Goal: Check status

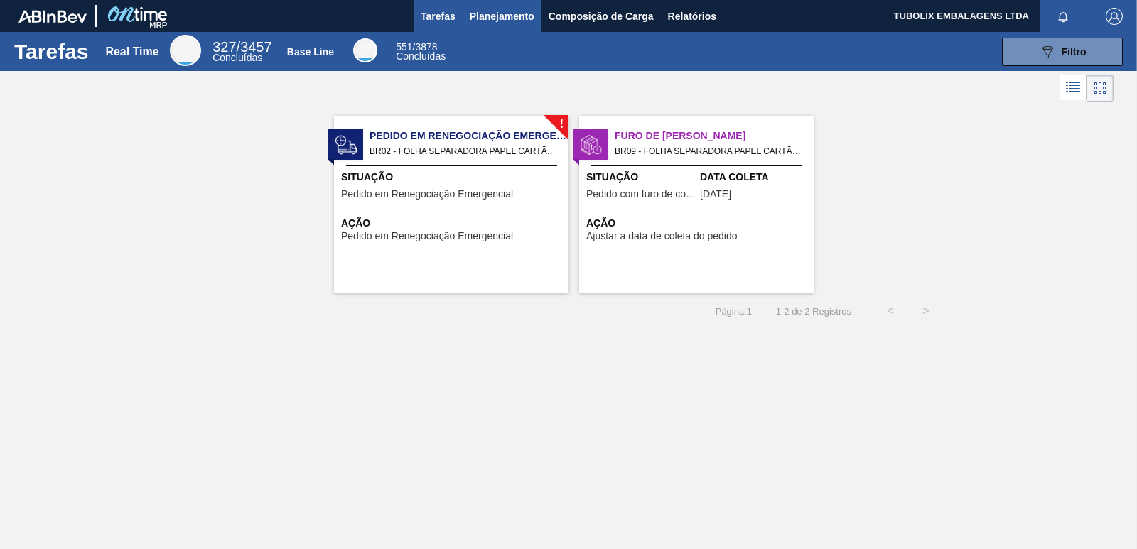
click at [506, 18] on span "Planejamento" at bounding box center [502, 16] width 65 height 17
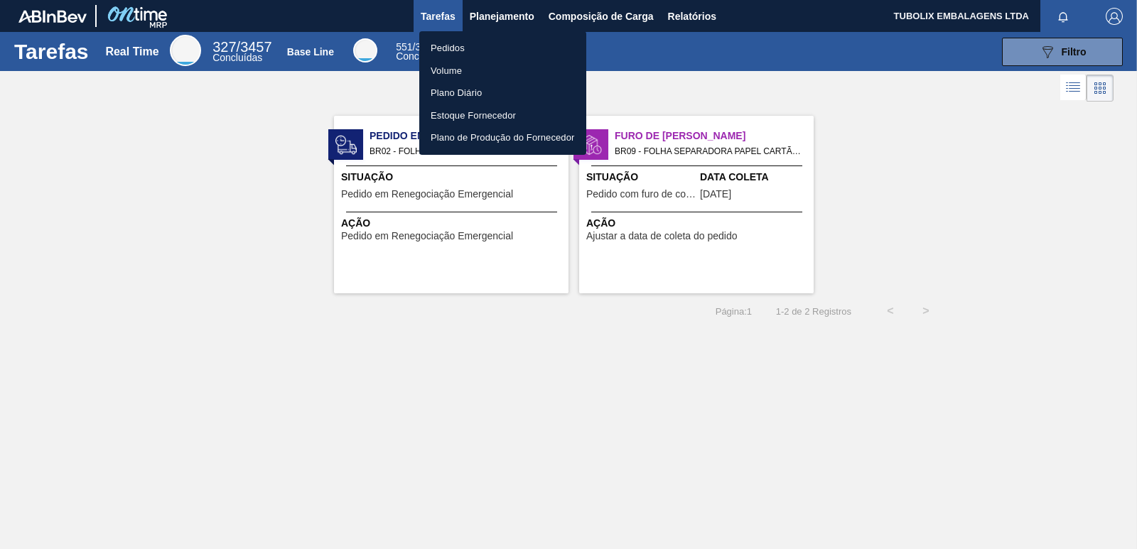
click at [460, 44] on li "Pedidos" at bounding box center [502, 48] width 167 height 23
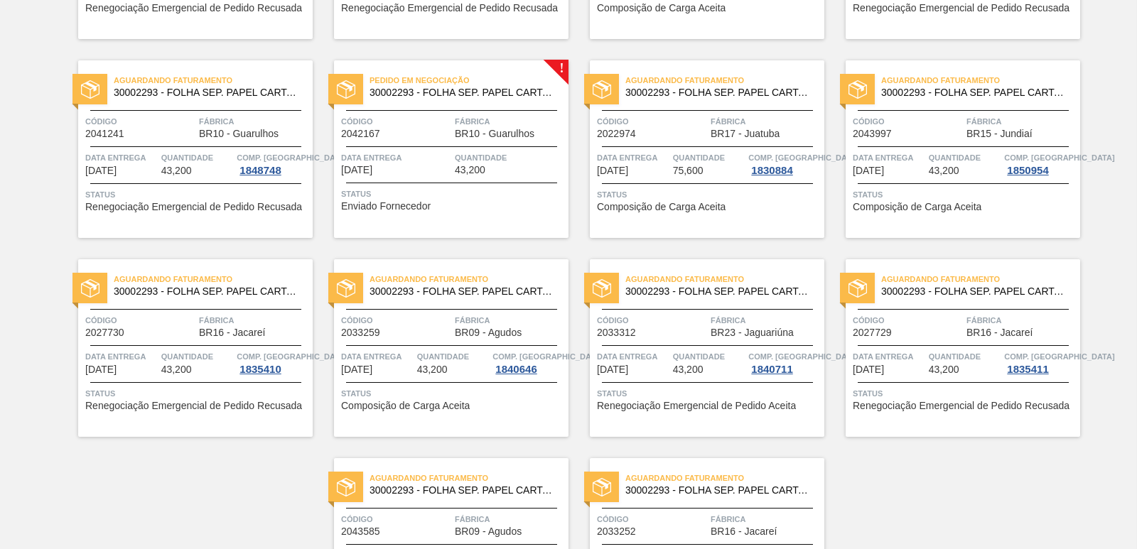
scroll to position [1990, 0]
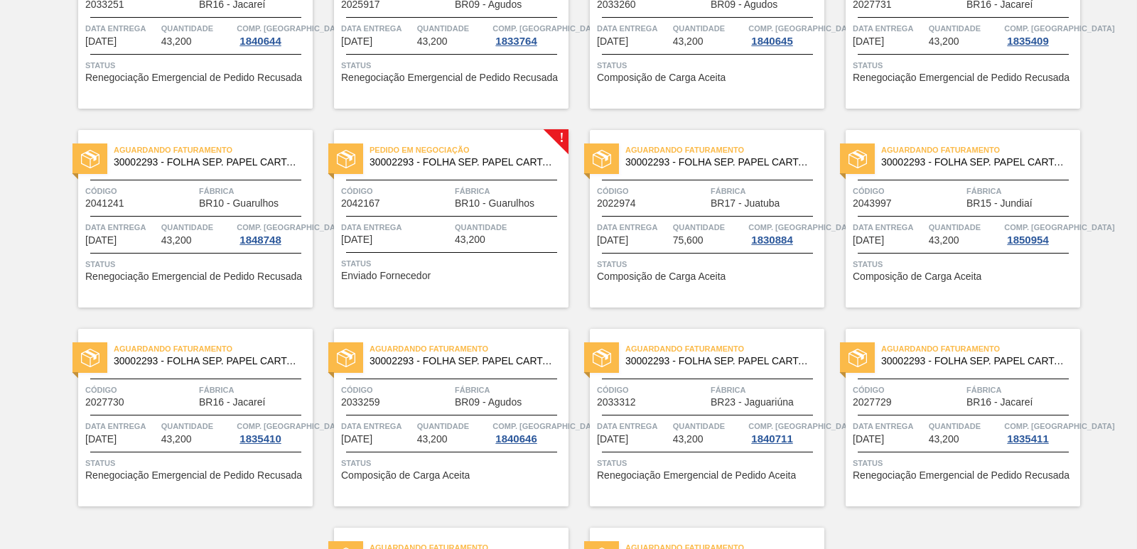
click at [524, 210] on div "Pedido em Negociação 30002293 - FOLHA SEP. PAPEL CARTAO 1200x1000M 350g Código …" at bounding box center [451, 219] width 235 height 178
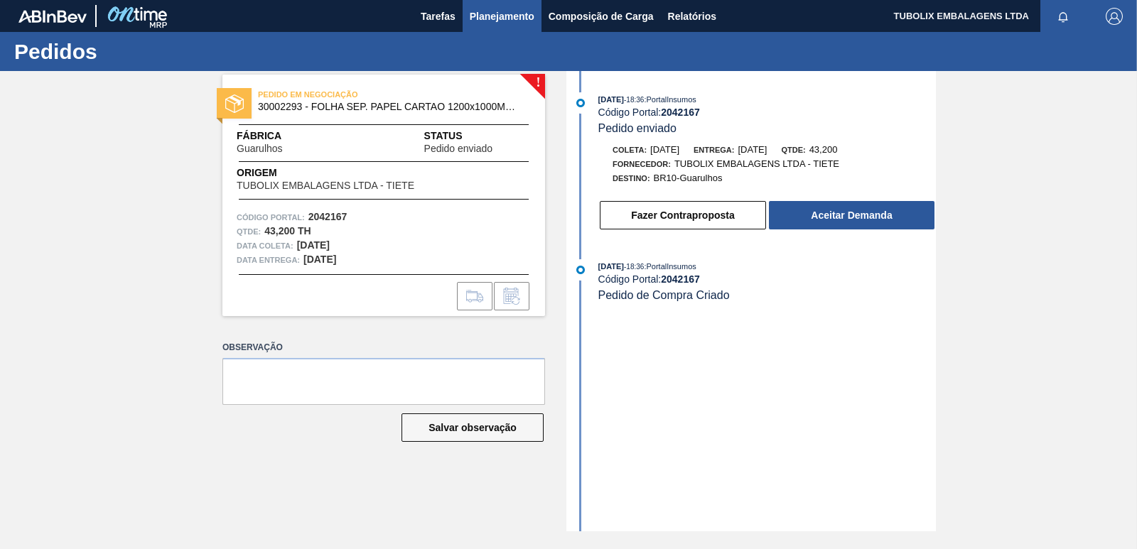
click at [518, 18] on span "Planejamento" at bounding box center [502, 16] width 65 height 17
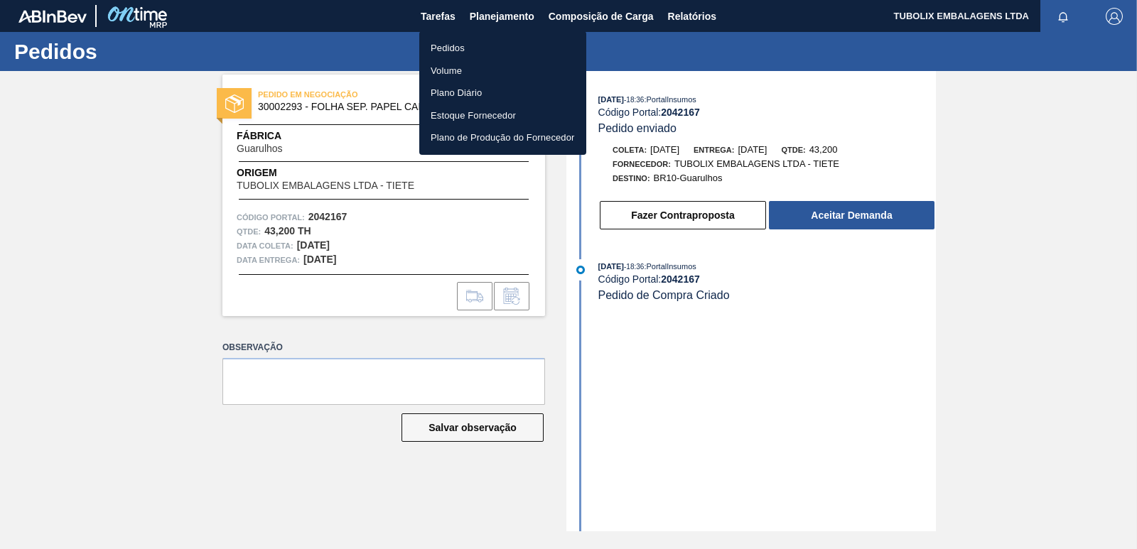
click at [463, 47] on li "Pedidos" at bounding box center [502, 48] width 167 height 23
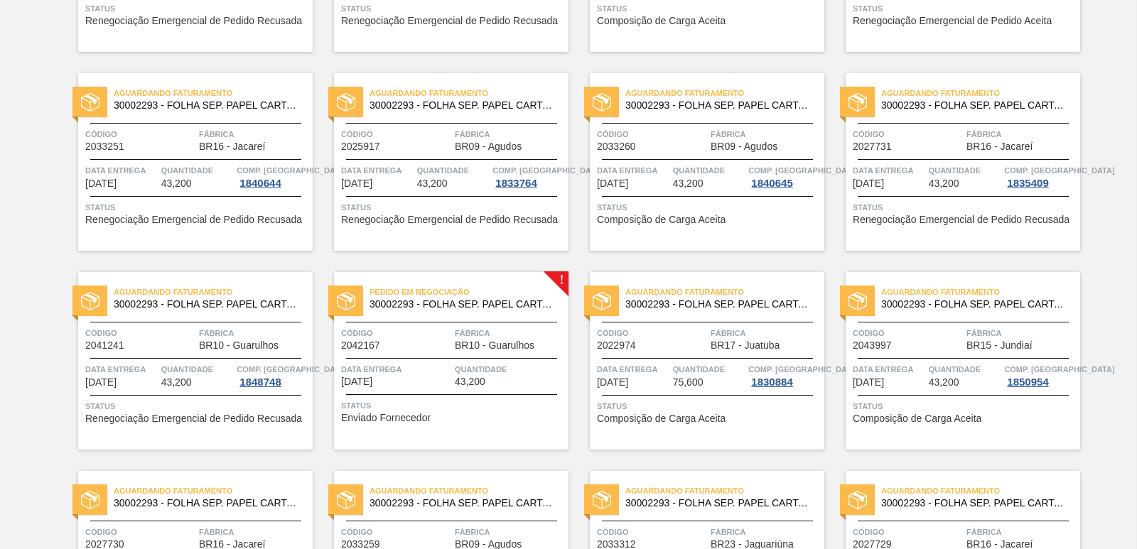
scroll to position [2199, 0]
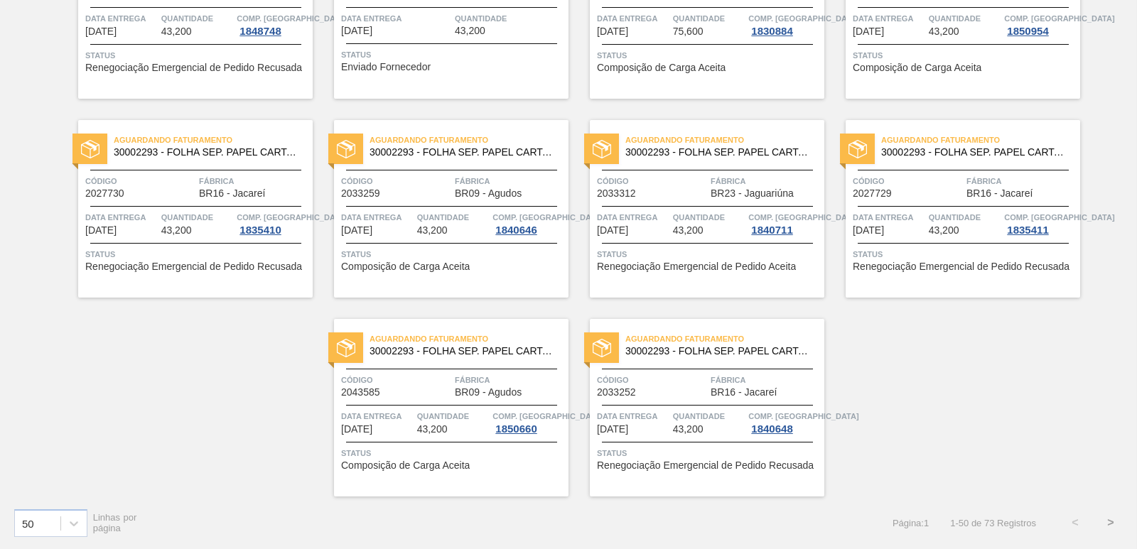
click at [1109, 524] on button ">" at bounding box center [1111, 523] width 36 height 36
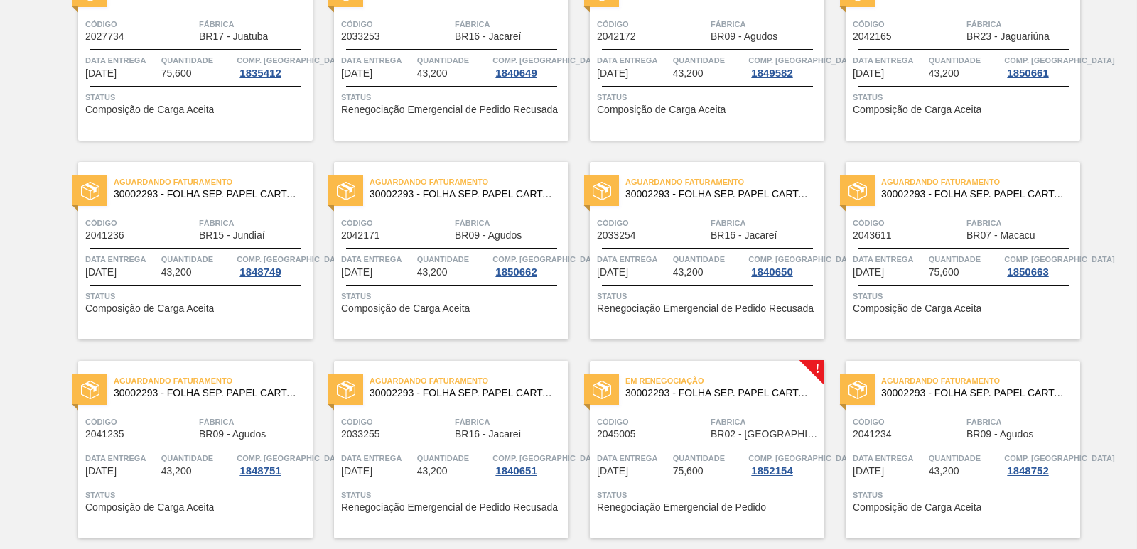
scroll to position [0, 0]
